Goal: Information Seeking & Learning: Learn about a topic

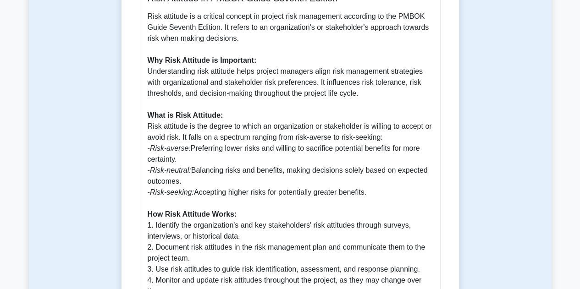
drag, startPoint x: 370, startPoint y: 195, endPoint x: 148, endPoint y: 148, distance: 227.7
click at [148, 148] on p "Risk attitude is a critical concept in project risk management according to the…" at bounding box center [290, 209] width 285 height 396
copy p "- Risk-averse: Preferring lower risks and willing to sacrifice potential benefi…"
drag, startPoint x: 150, startPoint y: 114, endPoint x: 372, endPoint y: 188, distance: 234.0
click at [372, 188] on p "Risk attitude is a critical concept in project risk management according to the…" at bounding box center [290, 209] width 285 height 396
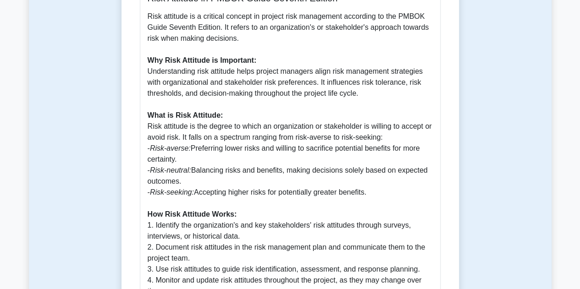
copy p "What is Risk Attitude: Risk attitude is the degree to which an organization or …"
click at [223, 151] on p "Risk attitude is a critical concept in project risk management according to the…" at bounding box center [290, 209] width 285 height 396
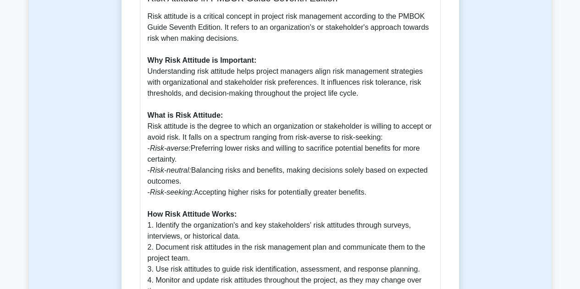
scroll to position [506, 0]
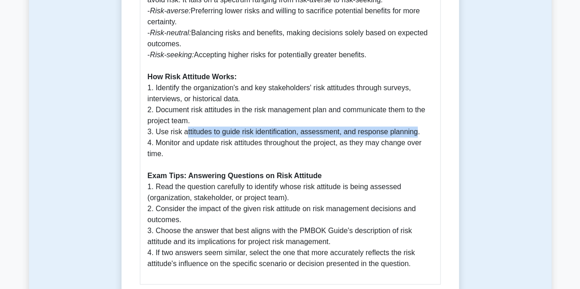
drag, startPoint x: 186, startPoint y: 132, endPoint x: 413, endPoint y: 130, distance: 227.4
click at [413, 130] on p "Risk attitude is a critical concept in project risk management according to the…" at bounding box center [290, 71] width 285 height 396
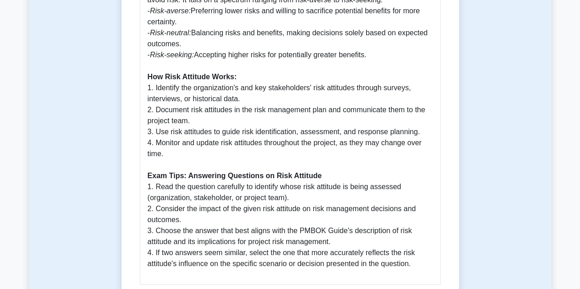
click at [236, 152] on p "Risk attitude is a critical concept in project risk management according to the…" at bounding box center [290, 71] width 285 height 396
click at [165, 154] on p "Risk attitude is a critical concept in project risk management according to the…" at bounding box center [290, 71] width 285 height 396
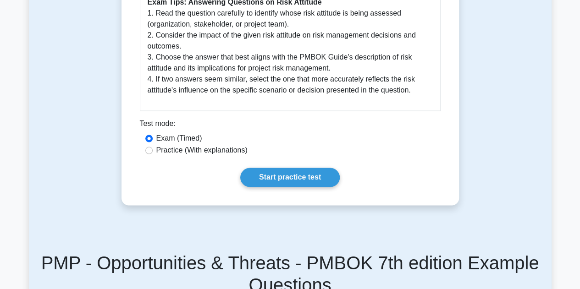
scroll to position [688, 0]
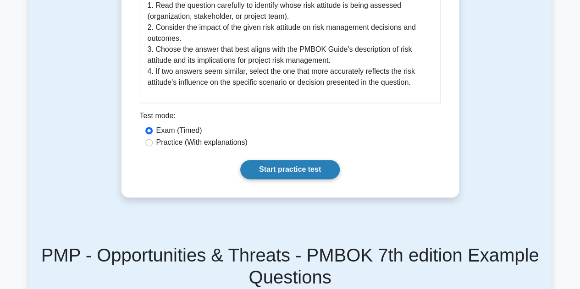
click at [279, 173] on link "Start practice test" at bounding box center [289, 169] width 99 height 19
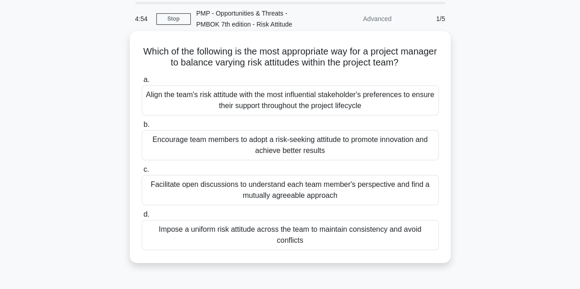
scroll to position [46, 0]
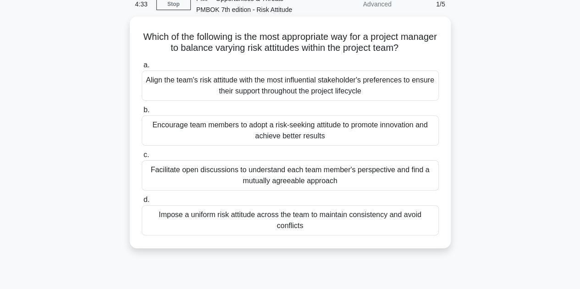
click at [308, 182] on div "Facilitate open discussions to understand each team member's perspective and fi…" at bounding box center [290, 175] width 297 height 30
click at [142, 158] on input "c. Facilitate open discussions to understand each team member's perspective and…" at bounding box center [142, 155] width 0 height 6
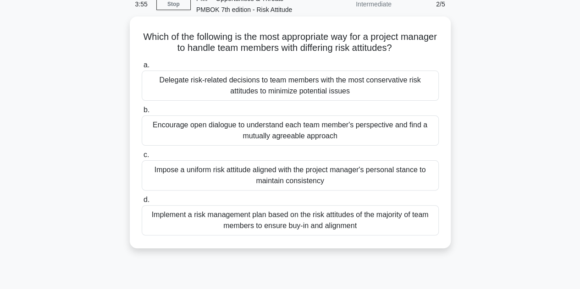
click at [367, 227] on div "Implement a risk management plan based on the risk attitudes of the majority of…" at bounding box center [290, 220] width 297 height 30
click at [142, 203] on input "d. Implement a risk management plan based on the risk attitudes of the majority…" at bounding box center [142, 200] width 0 height 6
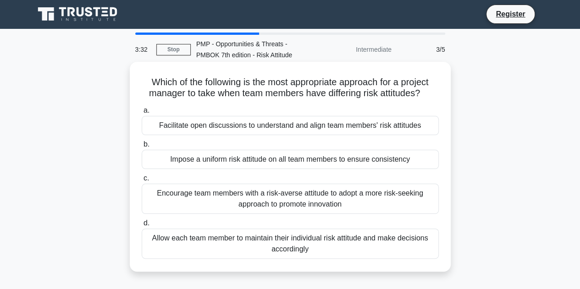
scroll to position [0, 0]
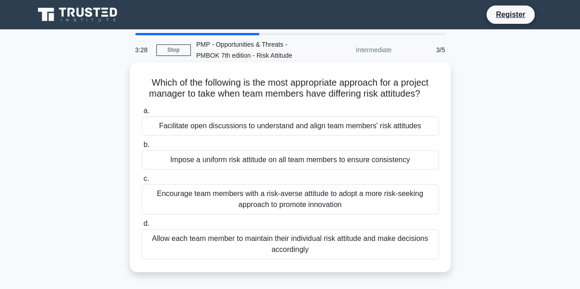
click at [284, 123] on div "Facilitate open discussions to understand and align team members' risk attitudes" at bounding box center [290, 125] width 297 height 19
click at [142, 114] on input "a. Facilitate open discussions to understand and align team members' risk attit…" at bounding box center [142, 111] width 0 height 6
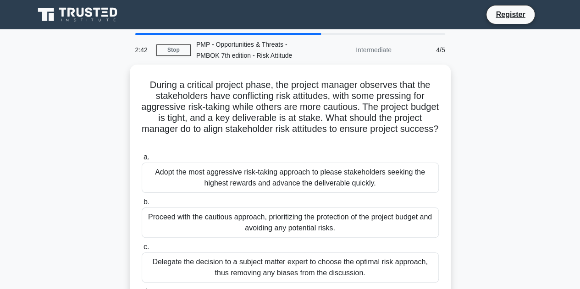
drag, startPoint x: 527, startPoint y: 274, endPoint x: 44, endPoint y: 182, distance: 491.4
click at [44, 182] on div "During a critical project phase, the project manager observes that the stakehol…" at bounding box center [290, 208] width 523 height 287
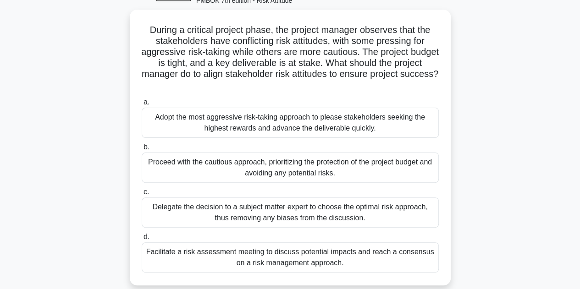
scroll to position [73, 0]
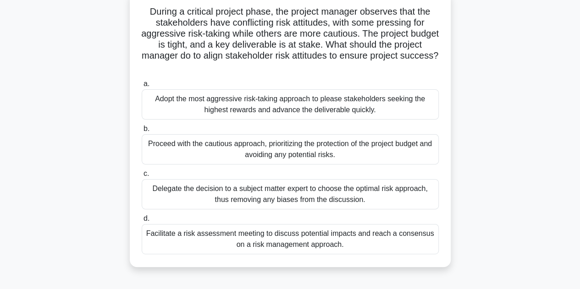
click at [0, 229] on main "2:38 Stop PMP - Opportunities & Threats - PMBOK 7th edition - Risk Attitude Int…" at bounding box center [290, 189] width 580 height 466
click at [40, 215] on div "During a critical project phase, the project manager observes that the stakehol…" at bounding box center [290, 134] width 523 height 287
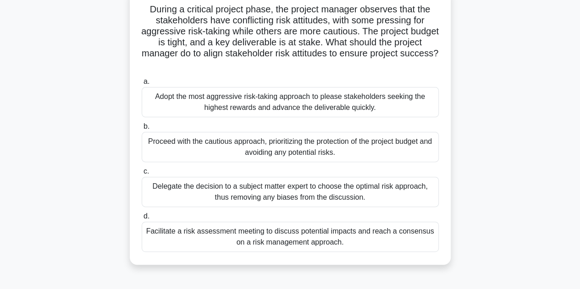
click at [286, 233] on div "Facilitate a risk assessment meeting to discuss potential impacts and reach a c…" at bounding box center [290, 237] width 297 height 30
click at [142, 220] on input "d. Facilitate a risk assessment meeting to discuss potential impacts and reach …" at bounding box center [142, 217] width 0 height 6
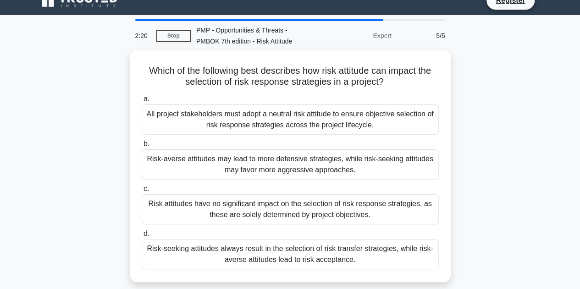
scroll to position [0, 0]
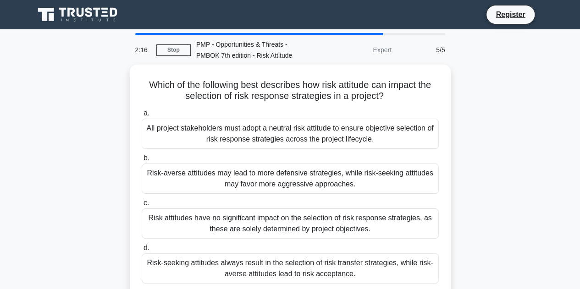
click at [486, 74] on div "Which of the following best describes how risk attitude can impact the selectio…" at bounding box center [290, 186] width 523 height 243
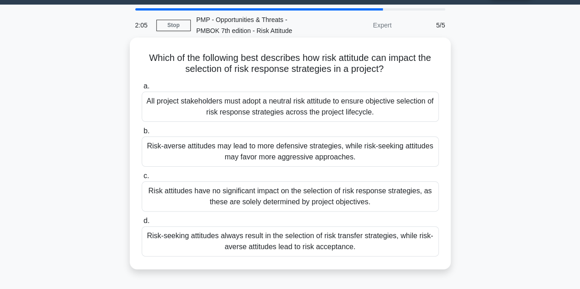
scroll to position [46, 0]
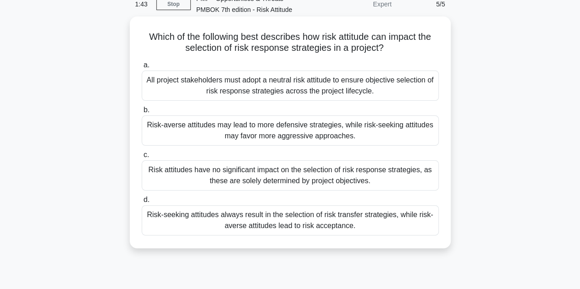
click at [278, 227] on div "Risk-seeking attitudes always result in the selection of risk transfer strategi…" at bounding box center [290, 220] width 297 height 30
click at [142, 203] on input "d. Risk-seeking attitudes always result in the selection of risk transfer strat…" at bounding box center [142, 200] width 0 height 6
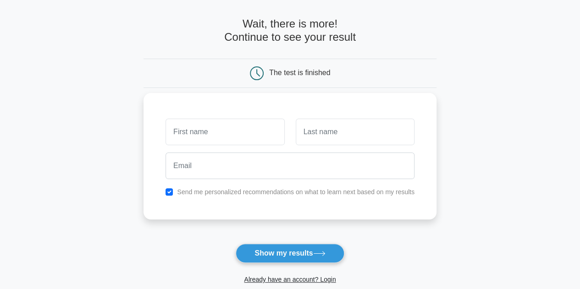
scroll to position [33, 0]
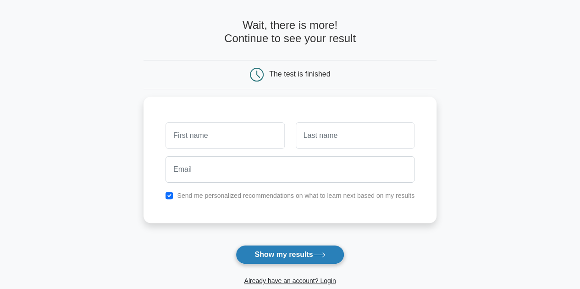
click at [303, 253] on button "Show my results" at bounding box center [290, 254] width 108 height 19
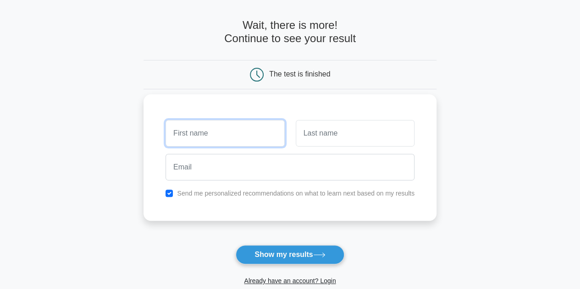
click at [266, 137] on input "text" at bounding box center [225, 133] width 119 height 27
type input "ss"
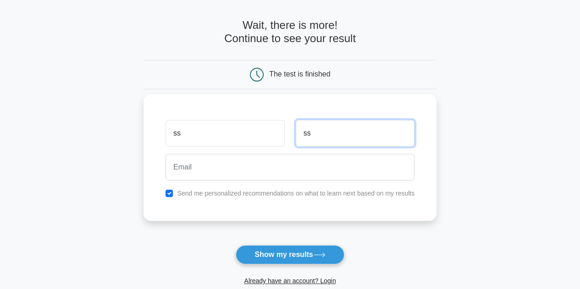
type input "ss"
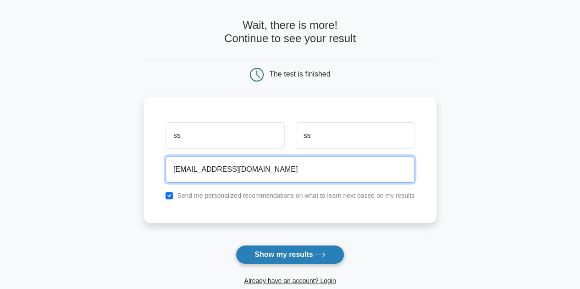
type input "sreebutterfly15@gmail.com"
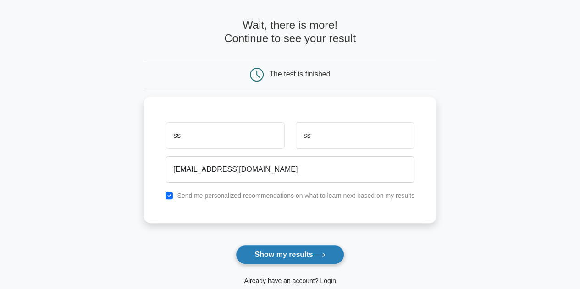
click at [277, 255] on button "Show my results" at bounding box center [290, 254] width 108 height 19
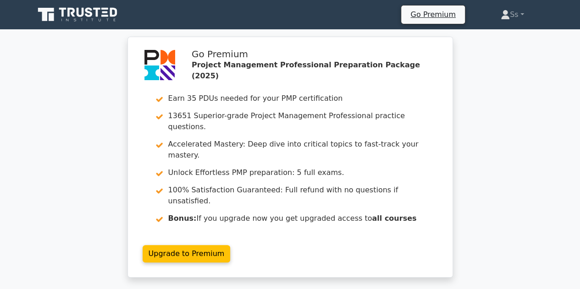
click at [82, 94] on div "Go Premium Project Management Professional Preparation Package (2025) Earn 35 P…" at bounding box center [290, 163] width 580 height 252
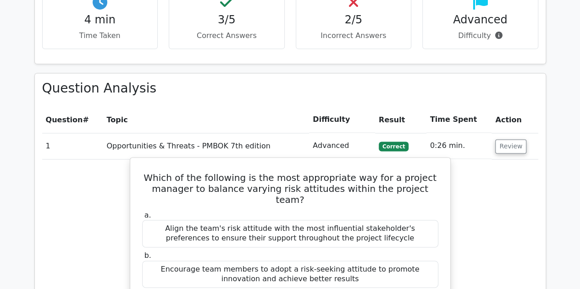
scroll to position [575, 0]
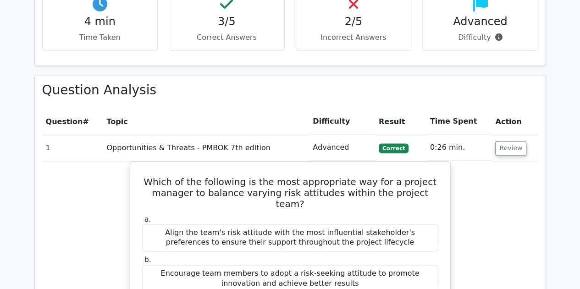
scroll to position [579, 0]
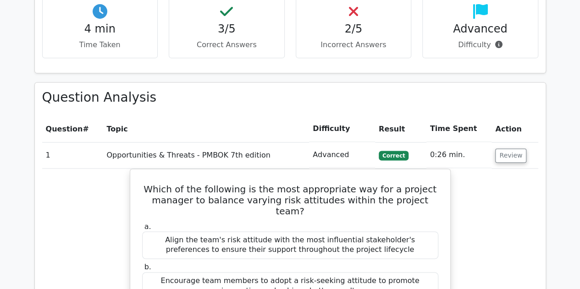
click at [83, 142] on td "1" at bounding box center [72, 155] width 61 height 26
click at [382, 151] on span "Correct" at bounding box center [394, 155] width 30 height 9
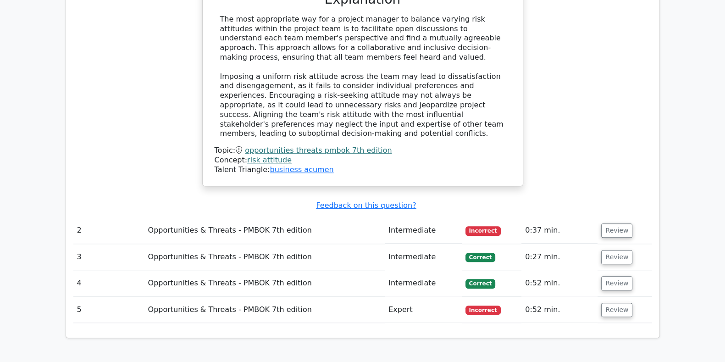
scroll to position [922, 0]
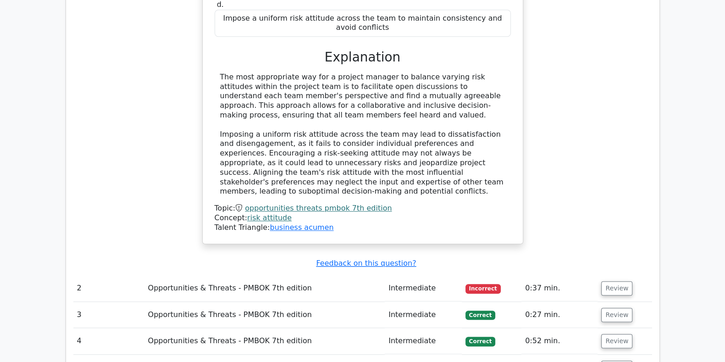
click at [259, 275] on td "Opportunities & Threats - PMBOK 7th edition" at bounding box center [264, 288] width 241 height 26
click at [579, 281] on button "Review" at bounding box center [616, 288] width 31 height 14
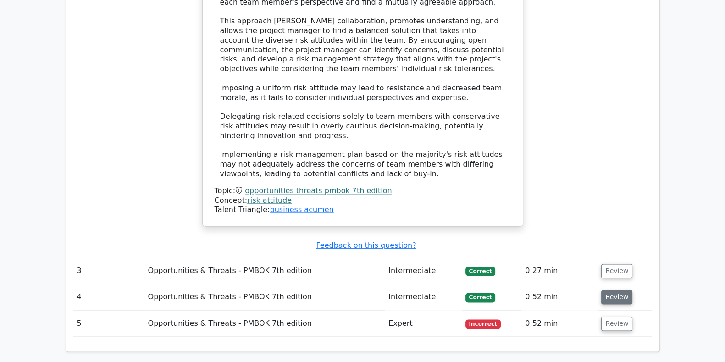
scroll to position [1495, 0]
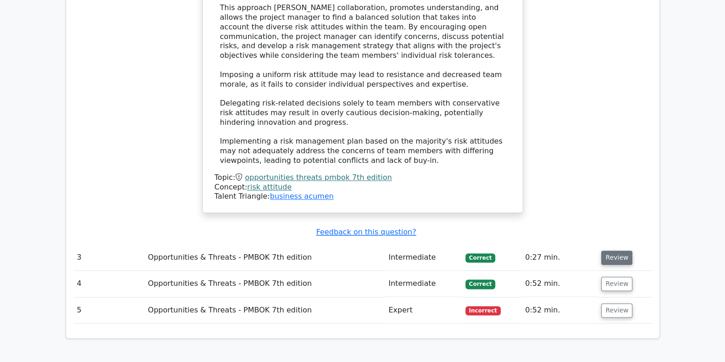
click at [579, 250] on button "Review" at bounding box center [616, 257] width 31 height 14
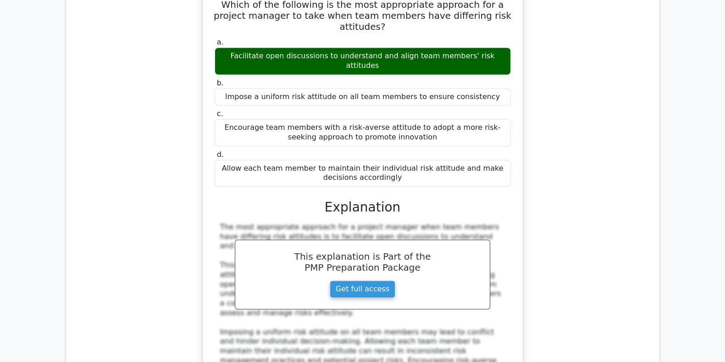
scroll to position [2011, 0]
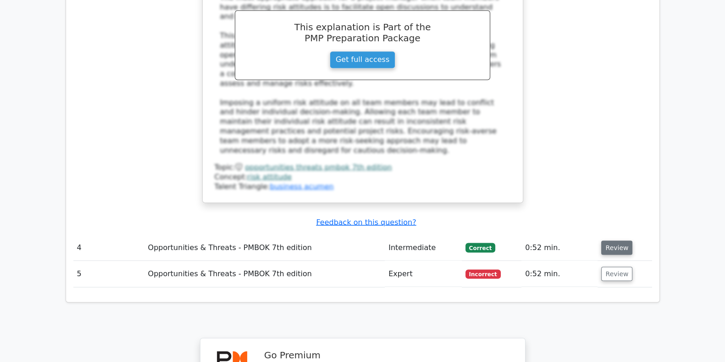
click at [579, 240] on button "Review" at bounding box center [616, 247] width 31 height 14
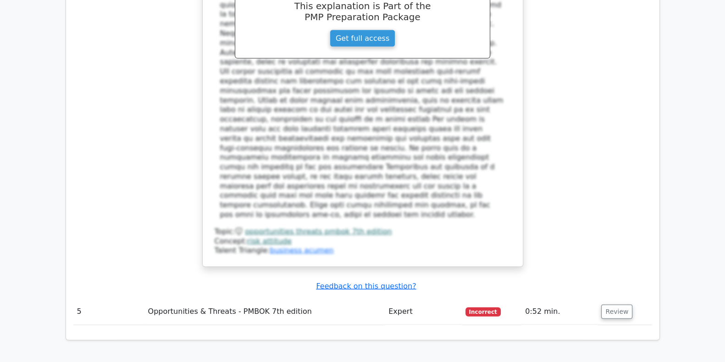
scroll to position [2584, 0]
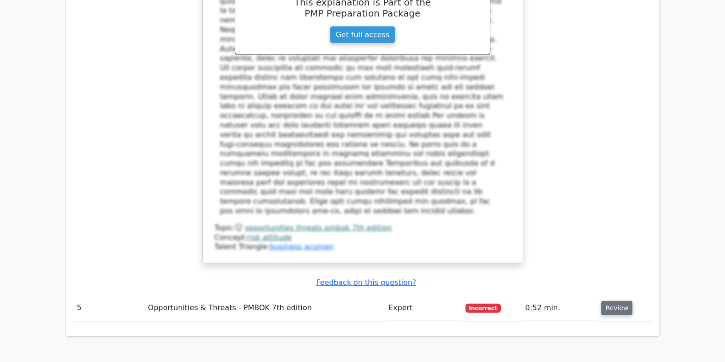
click at [579, 289] on button "Review" at bounding box center [616, 308] width 31 height 14
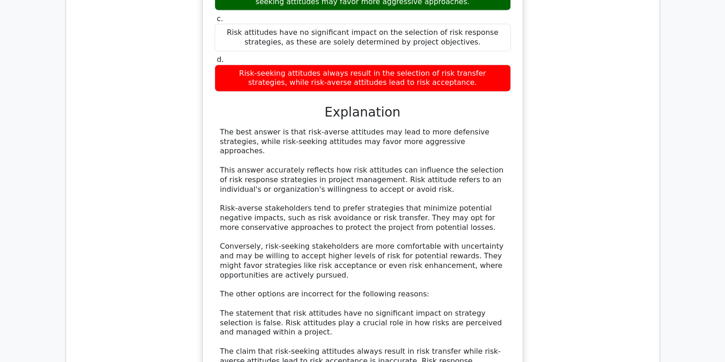
scroll to position [3100, 0]
